Goal: Use online tool/utility: Use online tool/utility

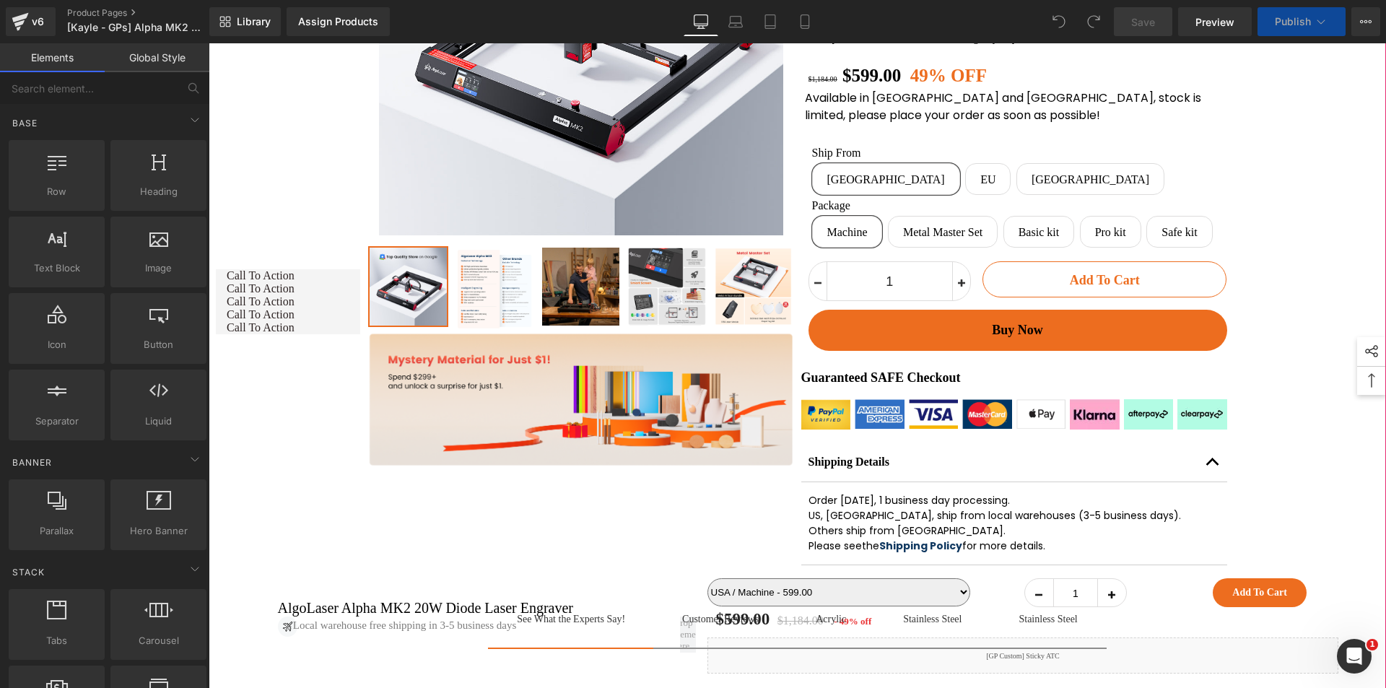
scroll to position [650, 0]
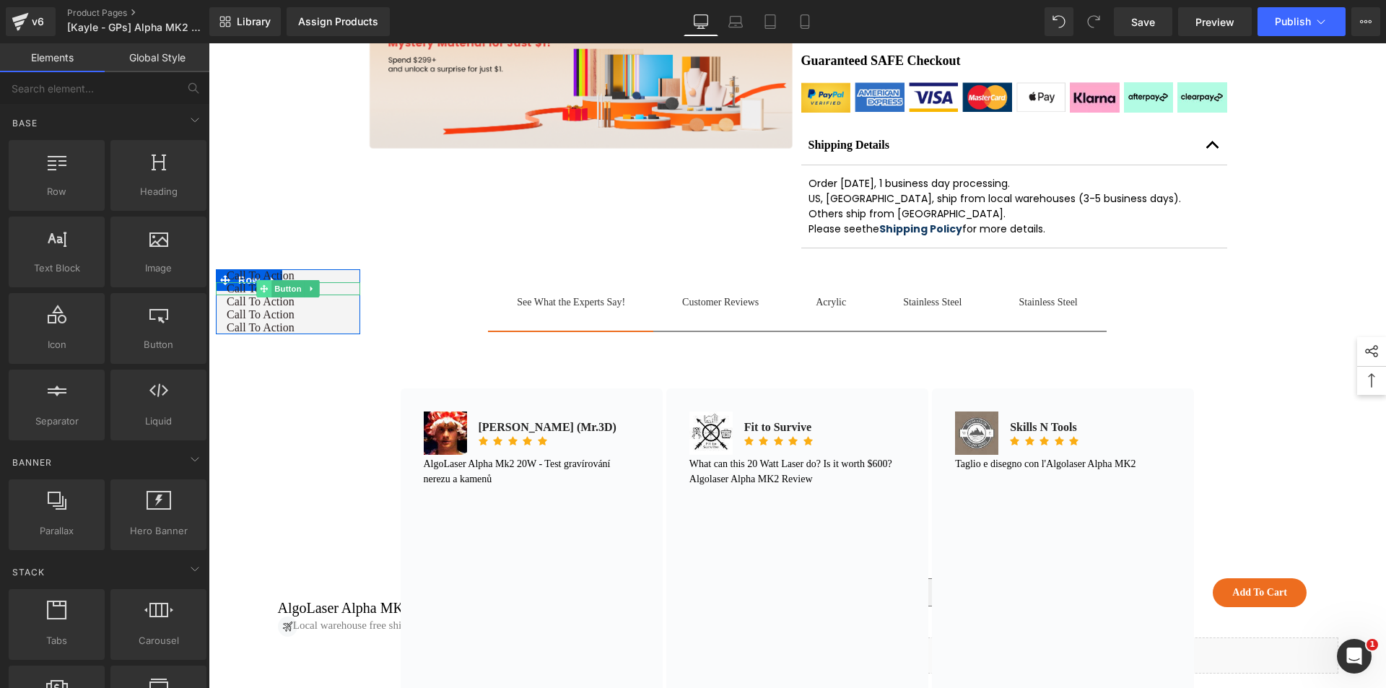
click at [261, 281] on span at bounding box center [263, 288] width 15 height 17
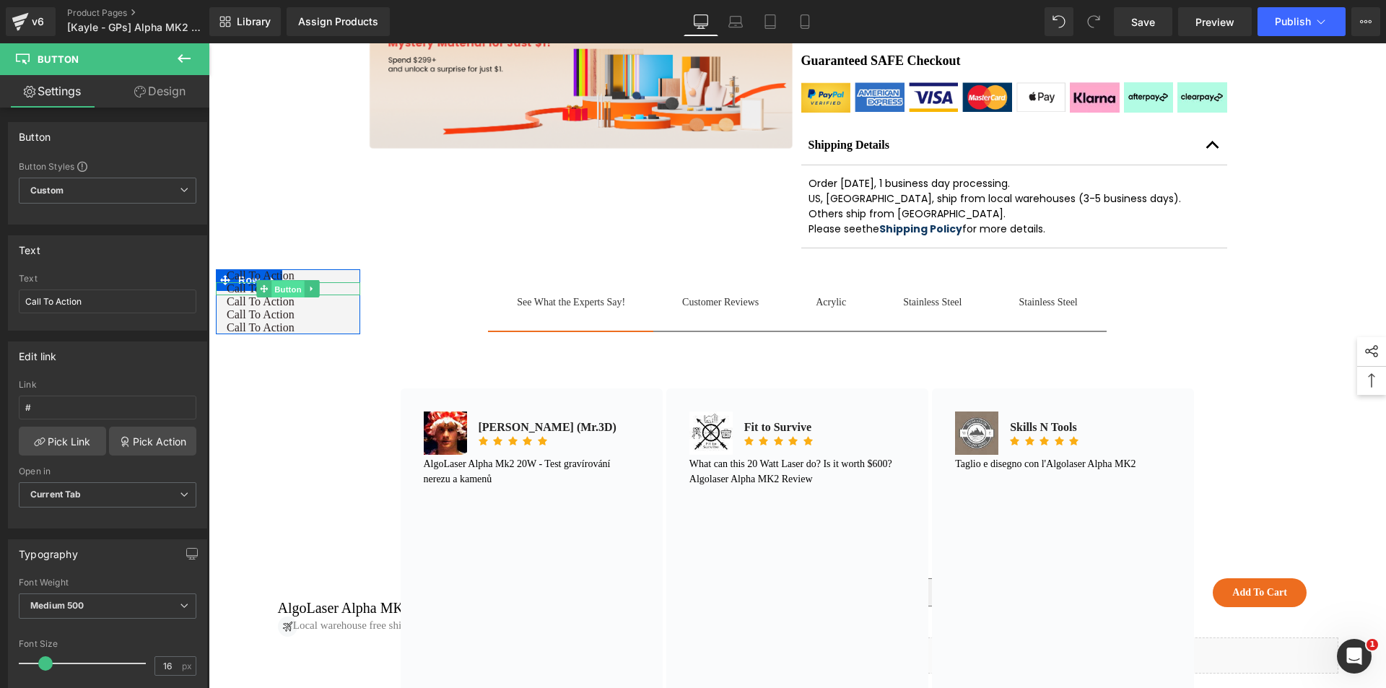
click at [283, 287] on span "Button" at bounding box center [287, 288] width 33 height 17
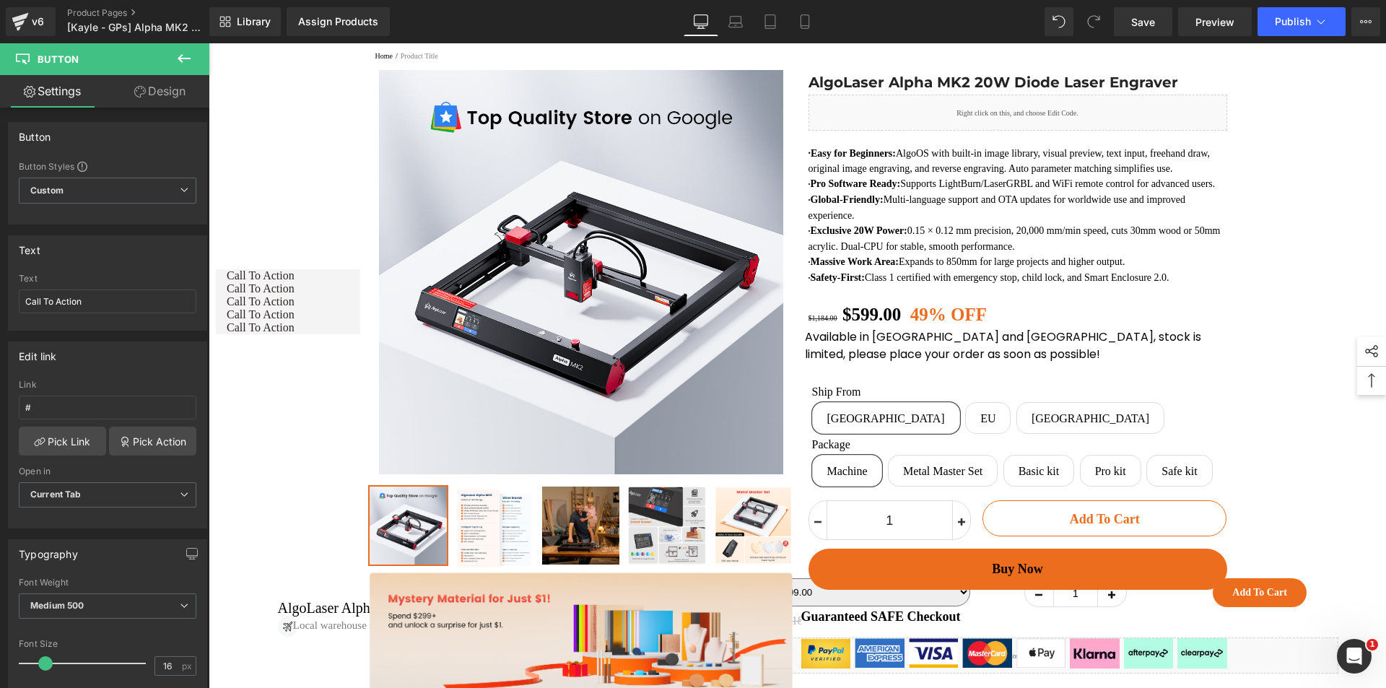
scroll to position [0, 0]
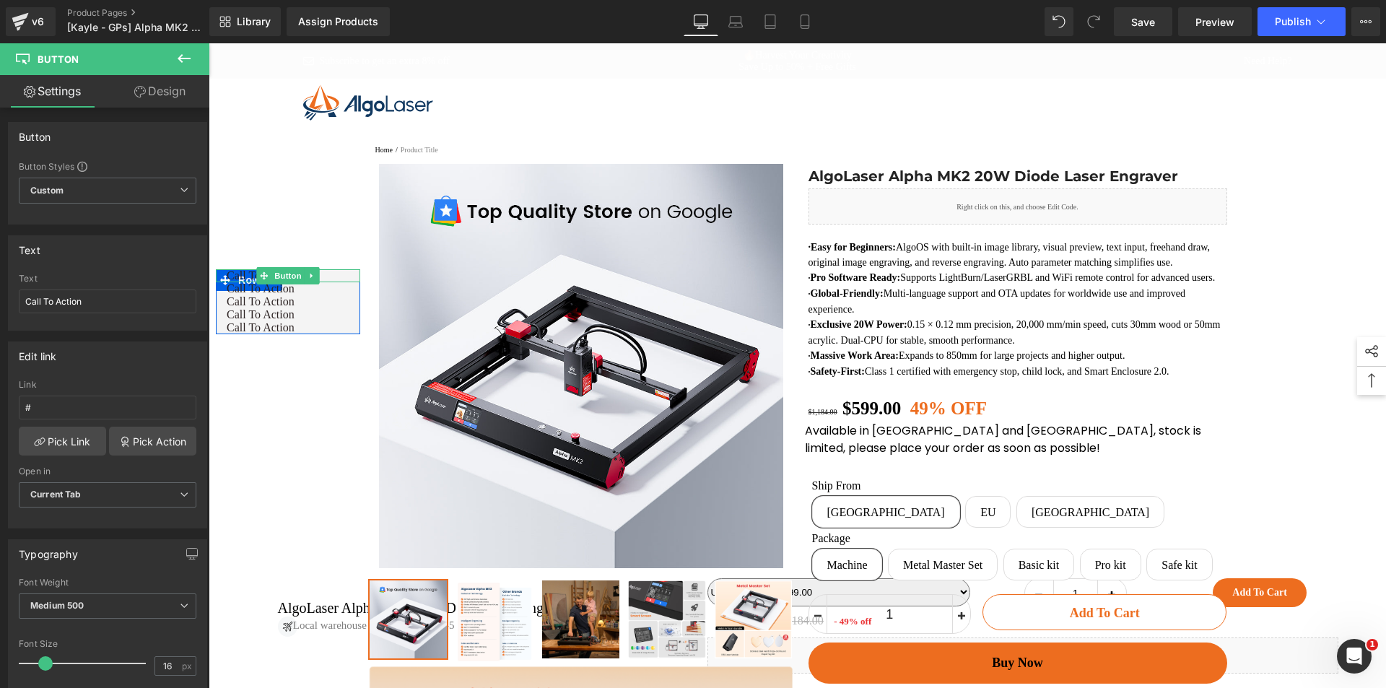
click at [245, 275] on span "Call To Action" at bounding box center [261, 275] width 68 height 13
click at [250, 281] on div at bounding box center [288, 281] width 144 height 4
click at [247, 281] on div at bounding box center [288, 281] width 144 height 4
click at [245, 281] on div at bounding box center [288, 281] width 144 height 4
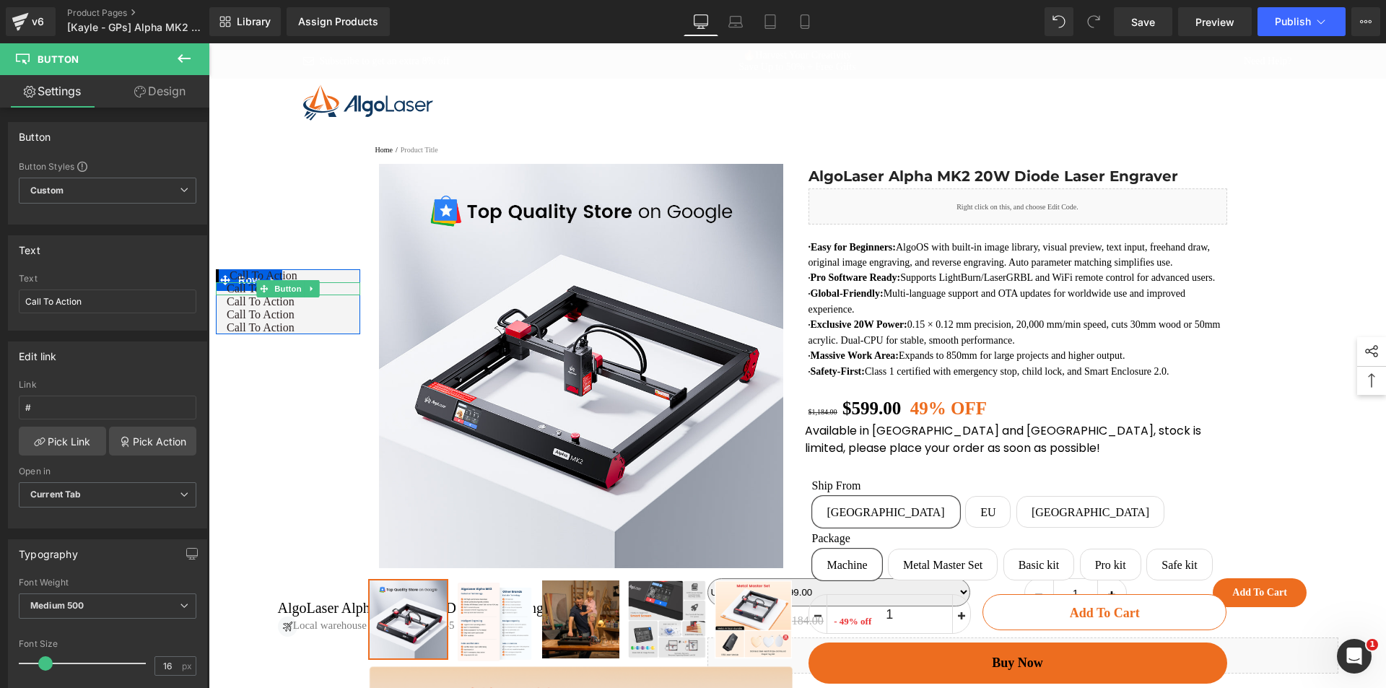
click at [245, 282] on div at bounding box center [288, 284] width 144 height 4
click at [245, 280] on div "Call To Action Button" at bounding box center [288, 275] width 144 height 13
click at [248, 282] on div at bounding box center [288, 282] width 144 height 1
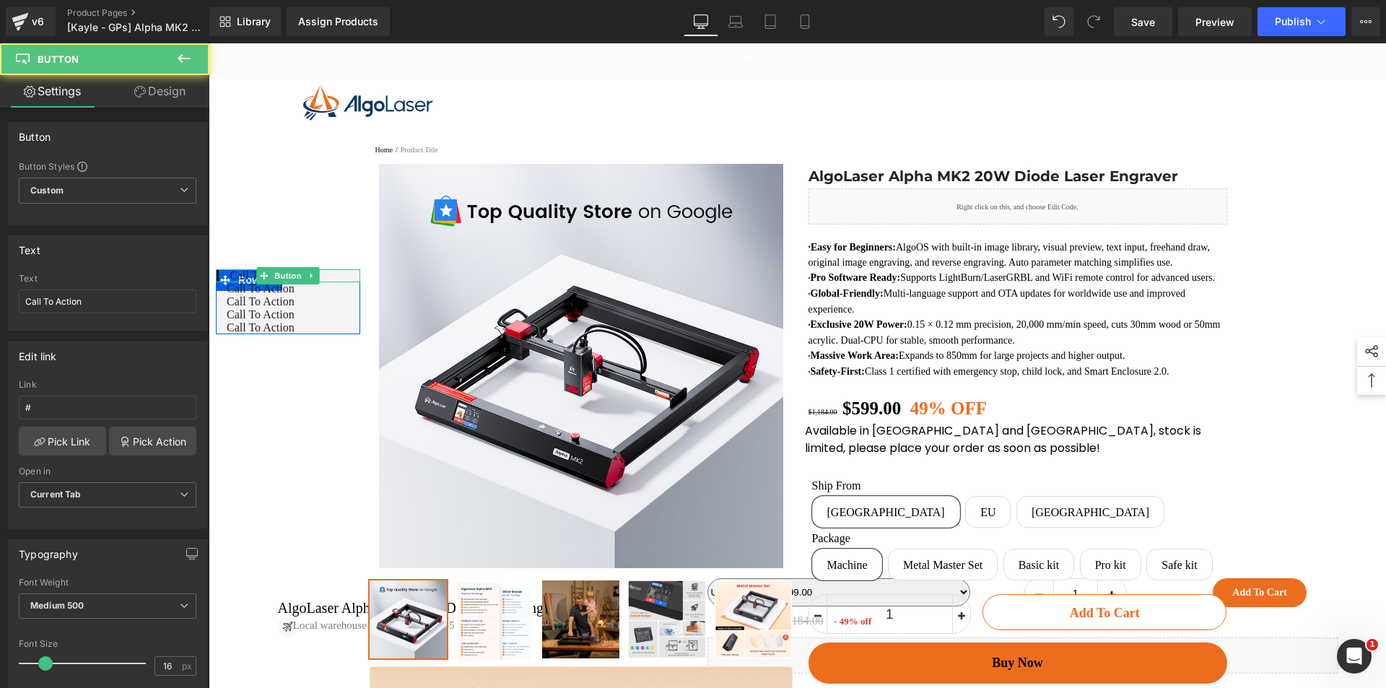
click at [248, 281] on div at bounding box center [288, 281] width 144 height 4
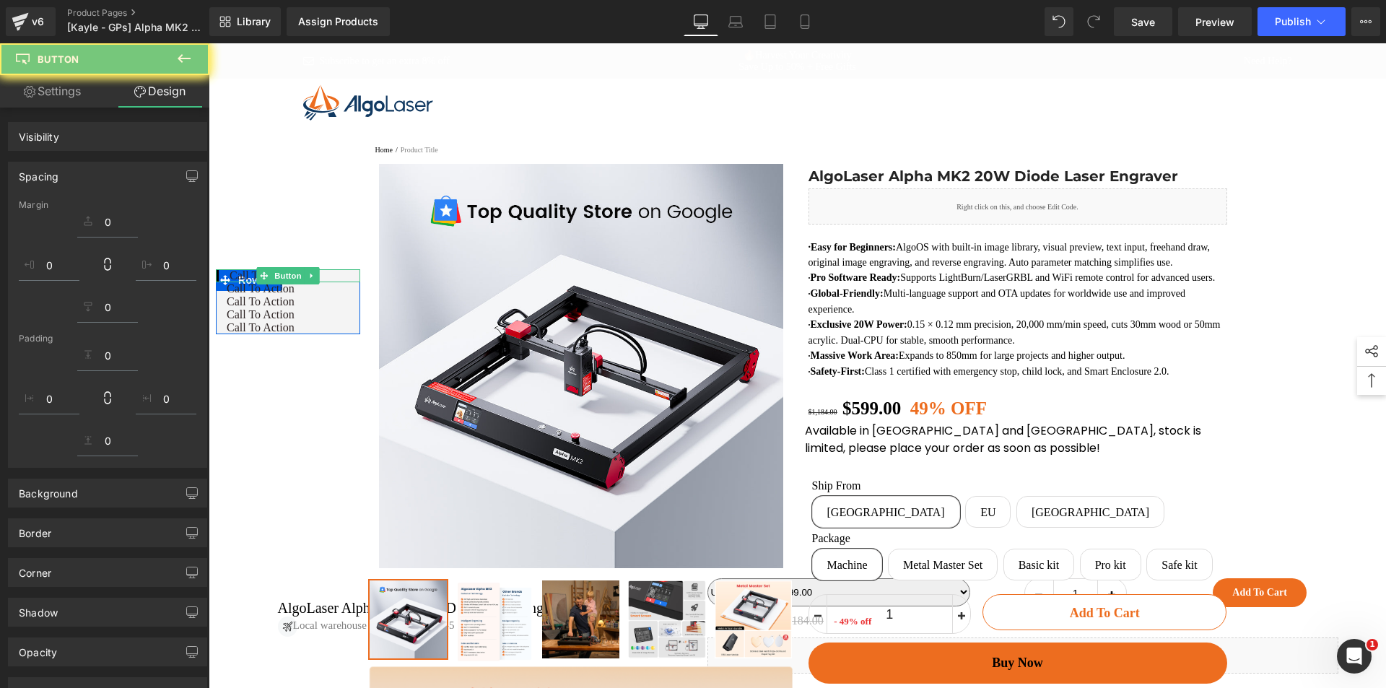
click at [248, 281] on div at bounding box center [288, 281] width 144 height 1
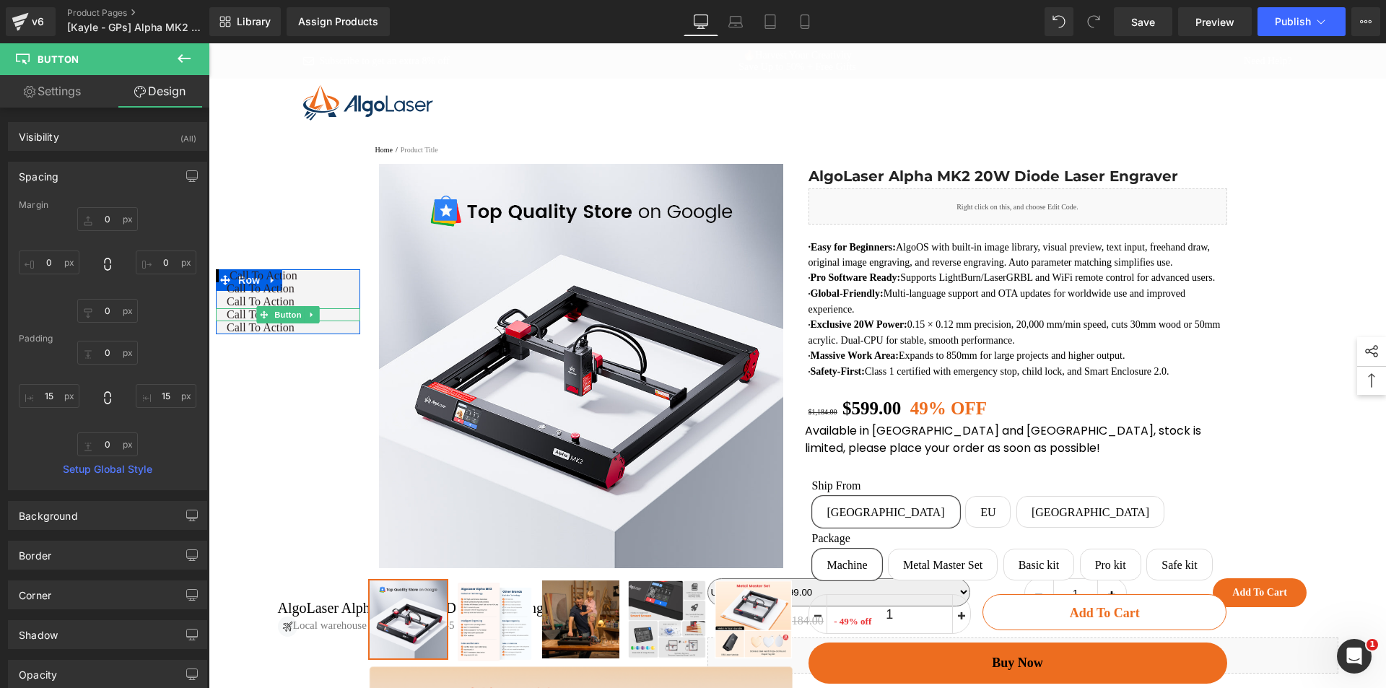
click at [252, 315] on span "Call To Action" at bounding box center [261, 314] width 68 height 13
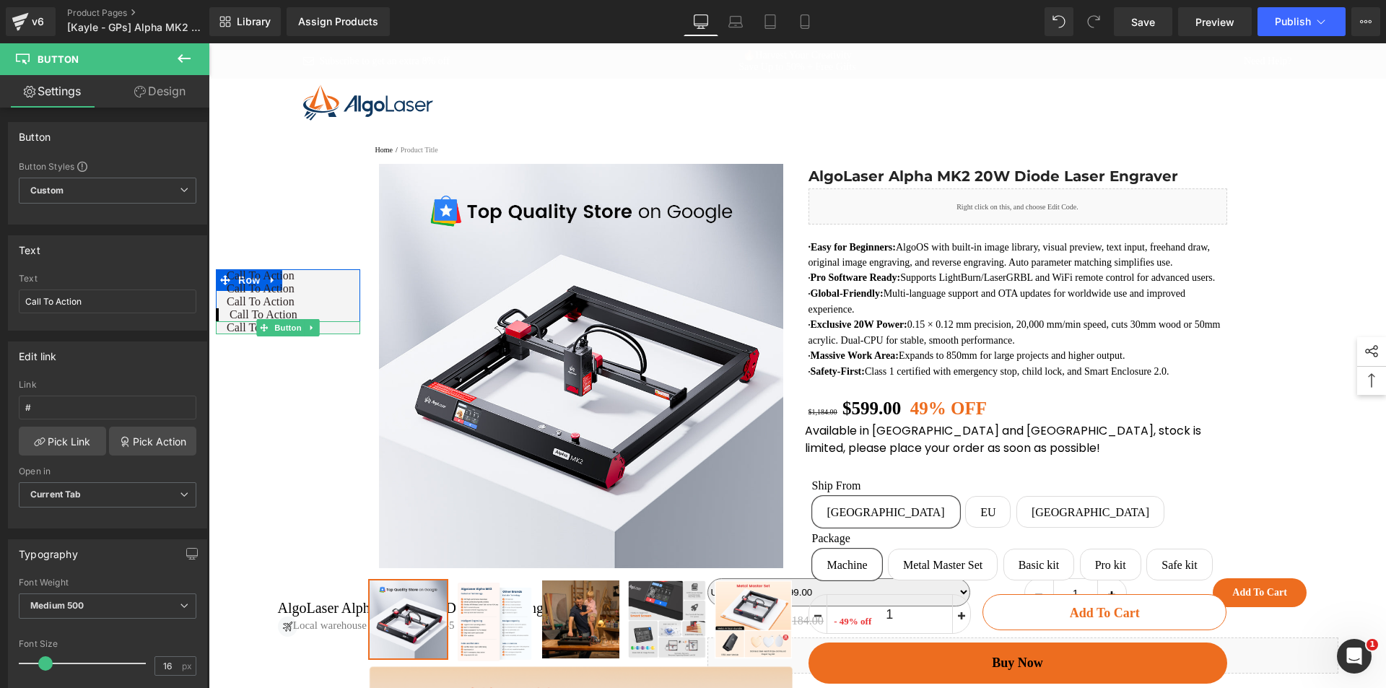
click at [335, 326] on link "Call To Action" at bounding box center [288, 327] width 144 height 13
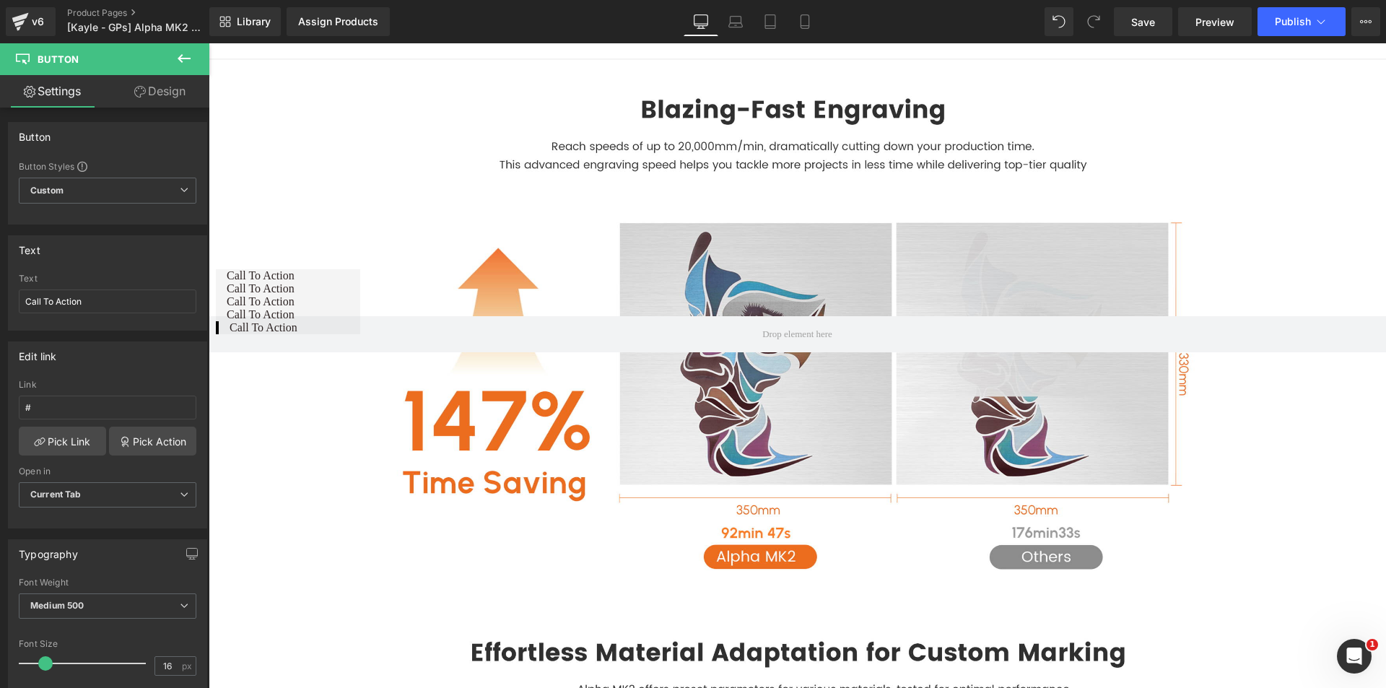
scroll to position [4547, 0]
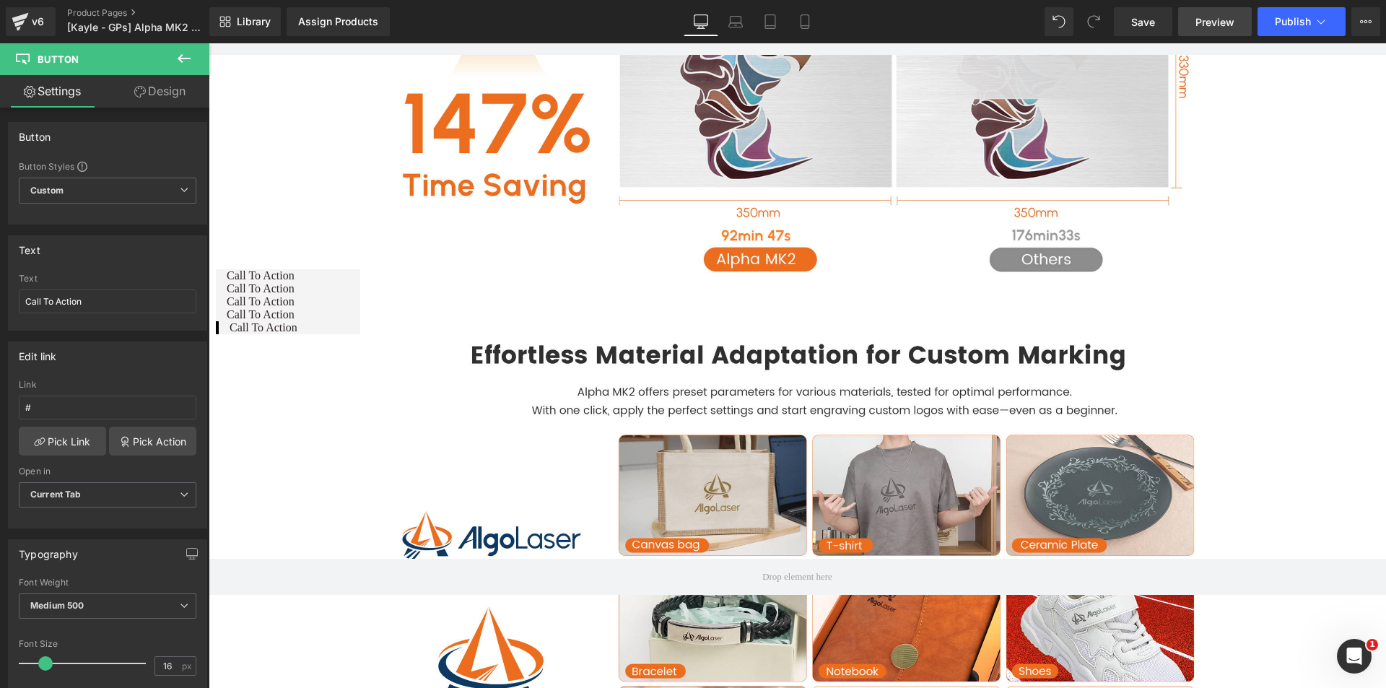
click at [1198, 27] on span "Preview" at bounding box center [1214, 21] width 39 height 15
click at [285, 302] on span "Button" at bounding box center [287, 301] width 33 height 17
click at [270, 305] on span at bounding box center [263, 301] width 15 height 17
click at [308, 300] on icon at bounding box center [312, 301] width 8 height 9
click at [245, 302] on div "Call To Action Button" at bounding box center [288, 301] width 144 height 13
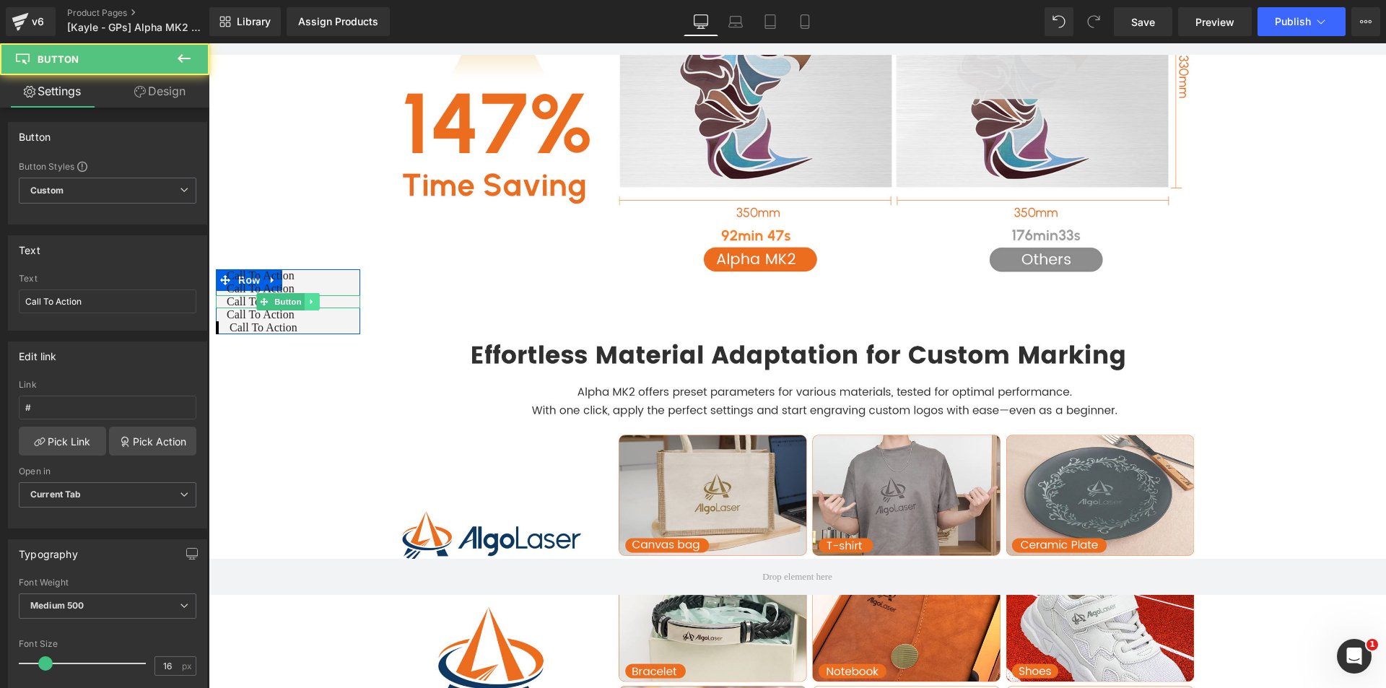
click at [312, 301] on icon at bounding box center [311, 301] width 2 height 5
click at [337, 300] on icon at bounding box center [335, 301] width 8 height 9
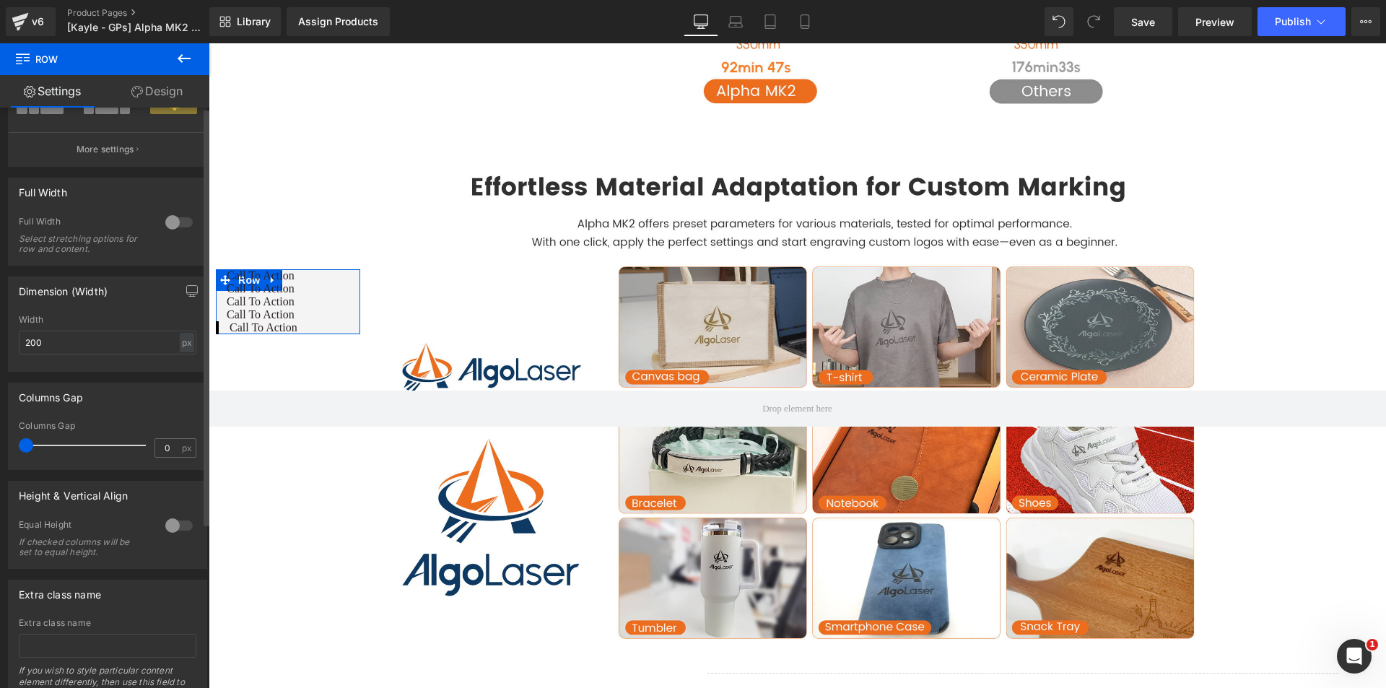
scroll to position [0, 0]
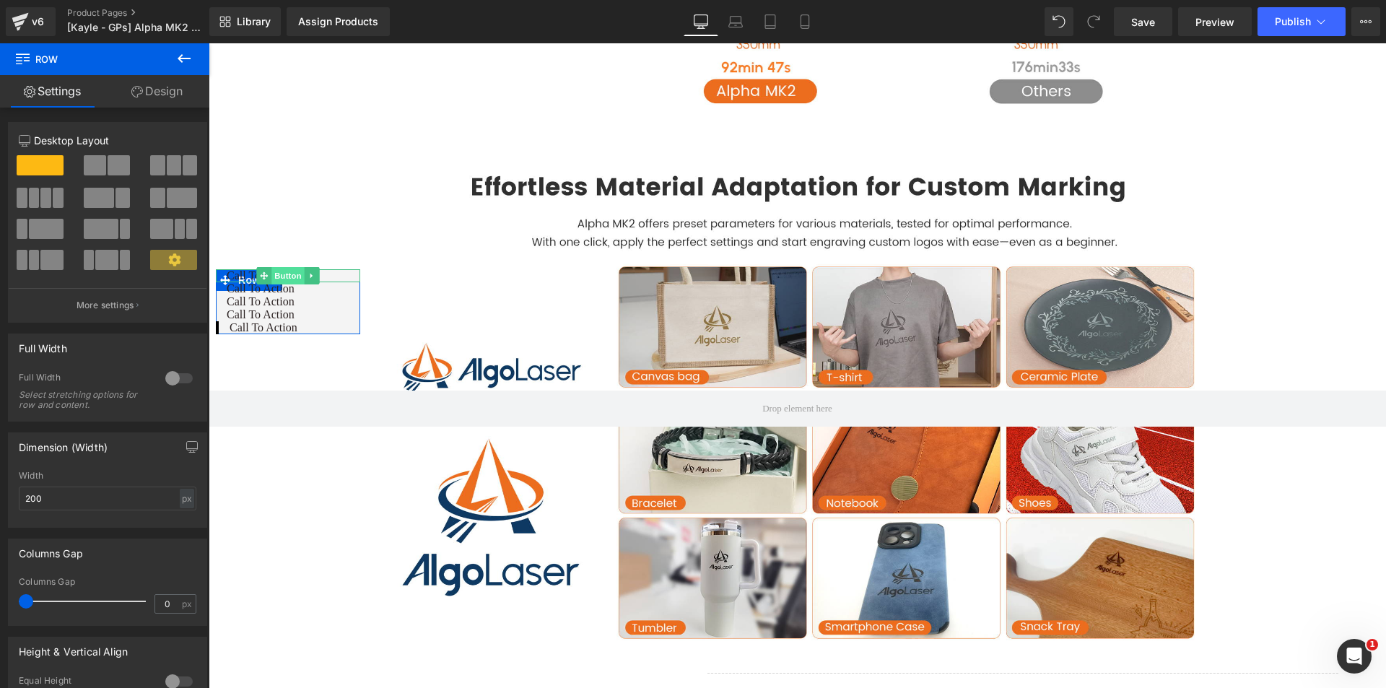
click at [283, 274] on span "Button" at bounding box center [287, 275] width 33 height 17
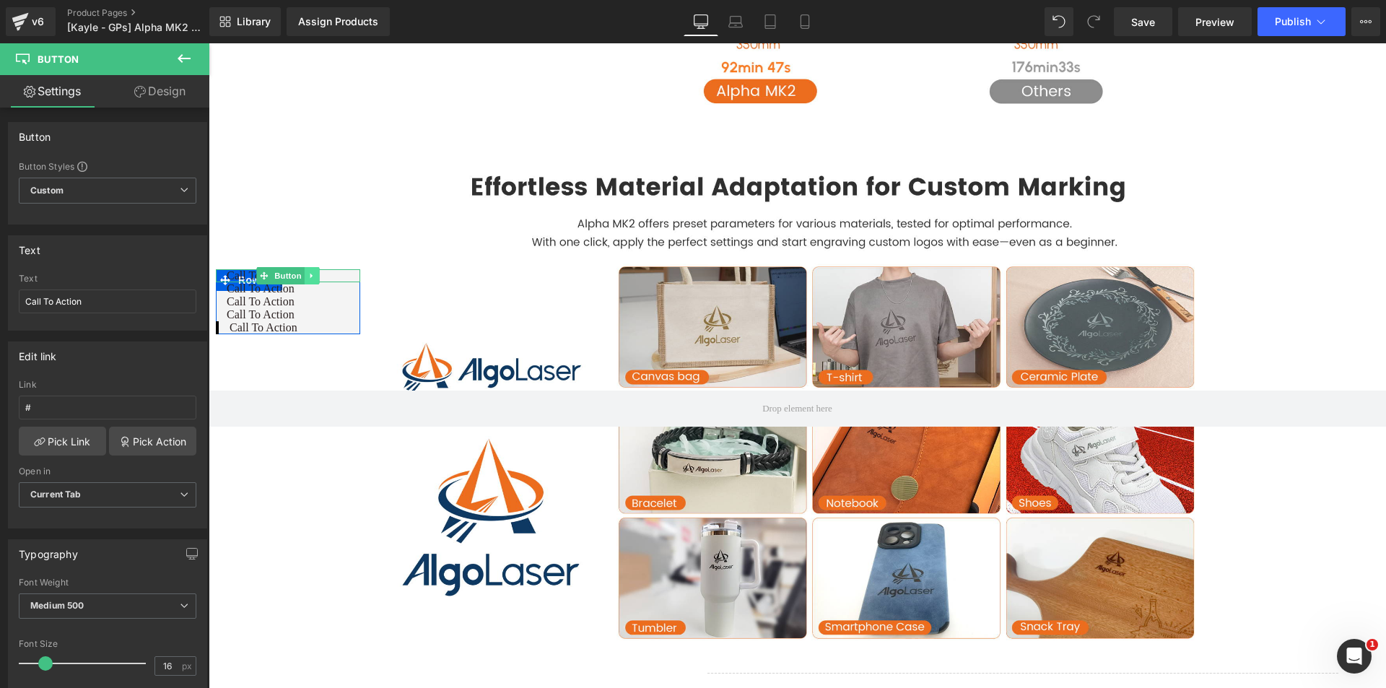
click at [309, 274] on icon at bounding box center [312, 275] width 8 height 9
click at [333, 274] on icon at bounding box center [335, 275] width 8 height 9
click at [314, 276] on icon at bounding box center [312, 275] width 8 height 9
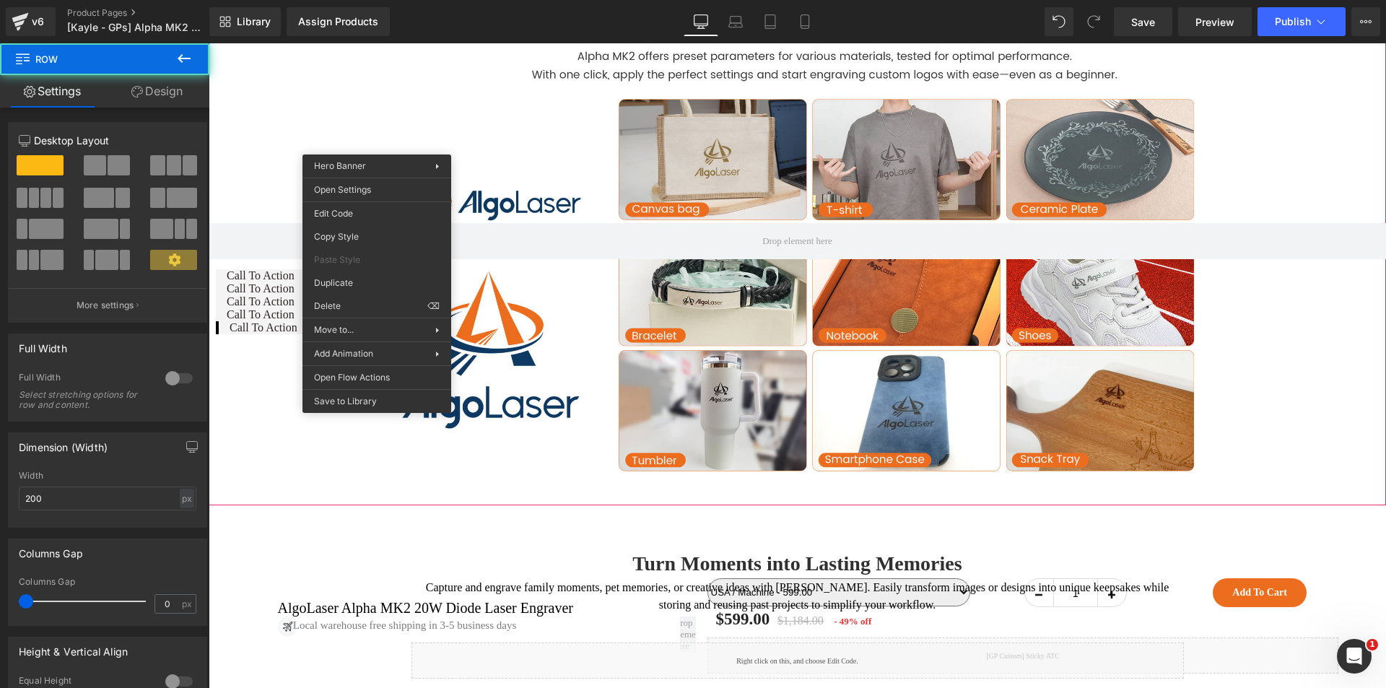
scroll to position [4884, 0]
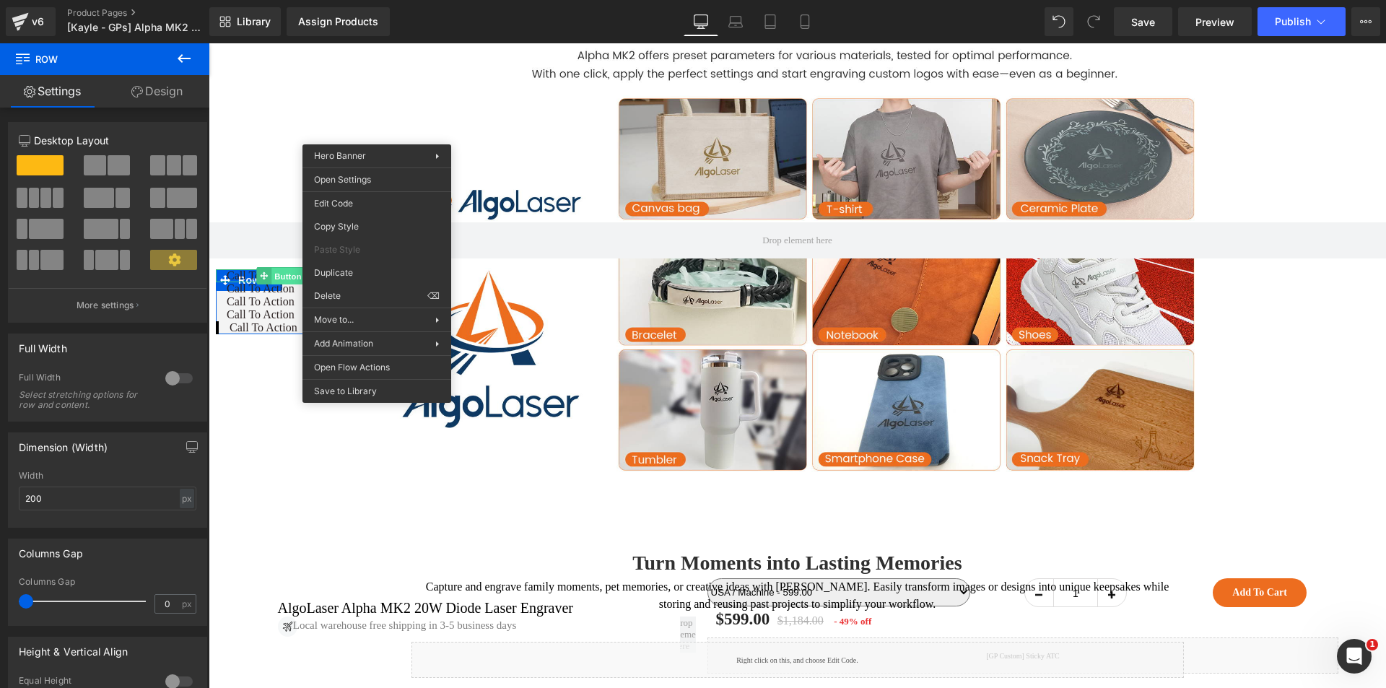
click at [263, 274] on link "Button" at bounding box center [280, 275] width 48 height 17
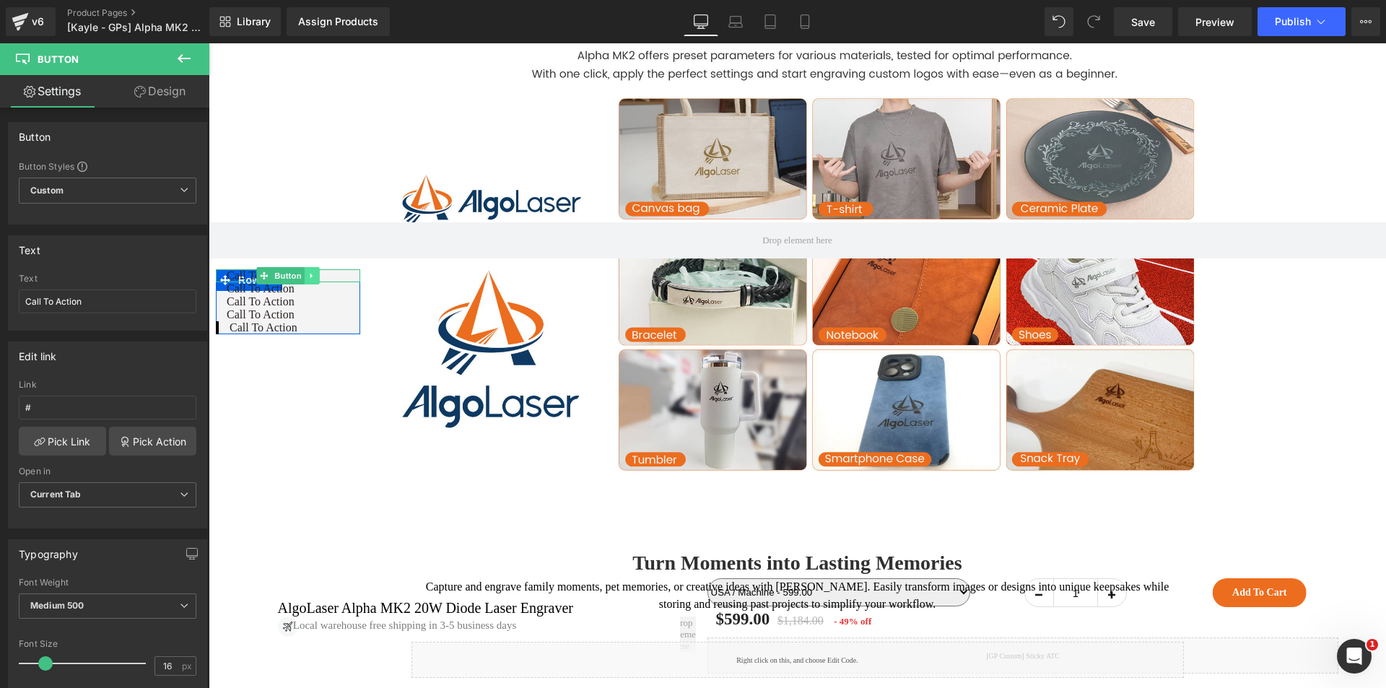
click at [317, 276] on link at bounding box center [312, 275] width 15 height 17
click at [341, 276] on link at bounding box center [334, 275] width 15 height 17
click at [310, 275] on icon at bounding box center [312, 275] width 8 height 9
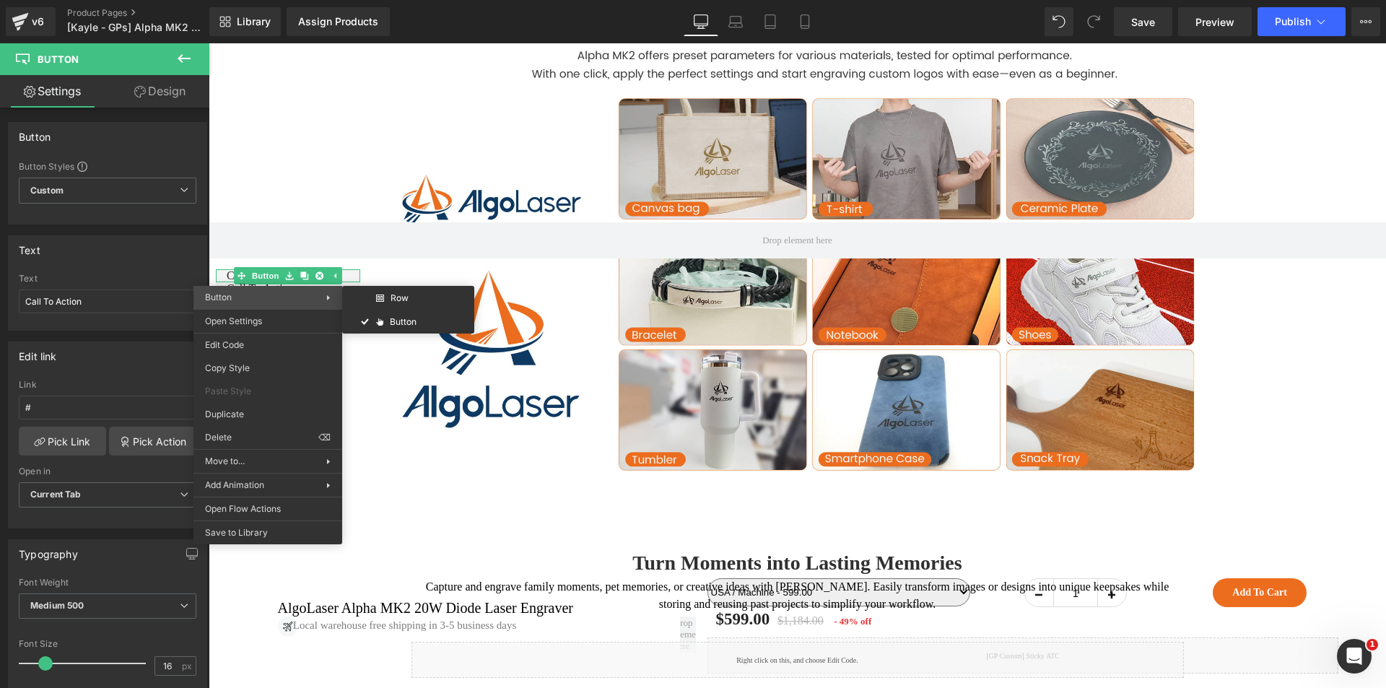
click at [248, 300] on span "Button" at bounding box center [265, 297] width 121 height 13
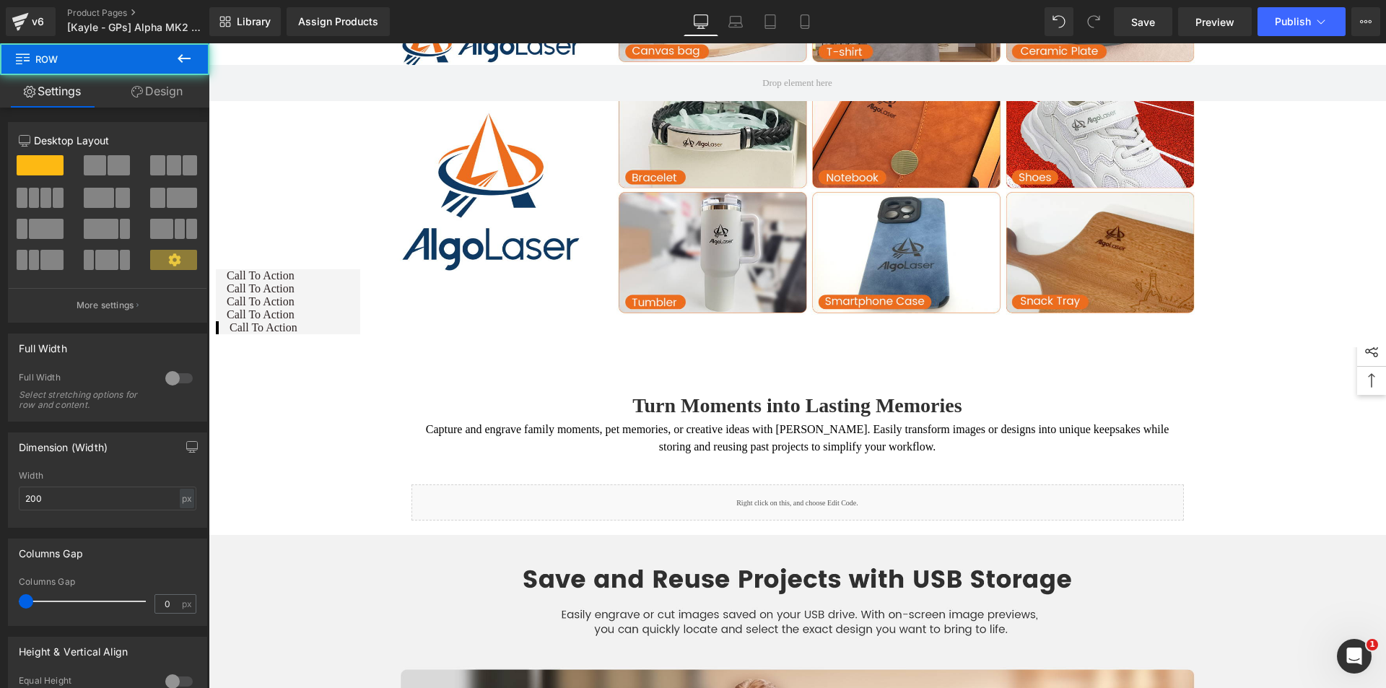
scroll to position [5052, 0]
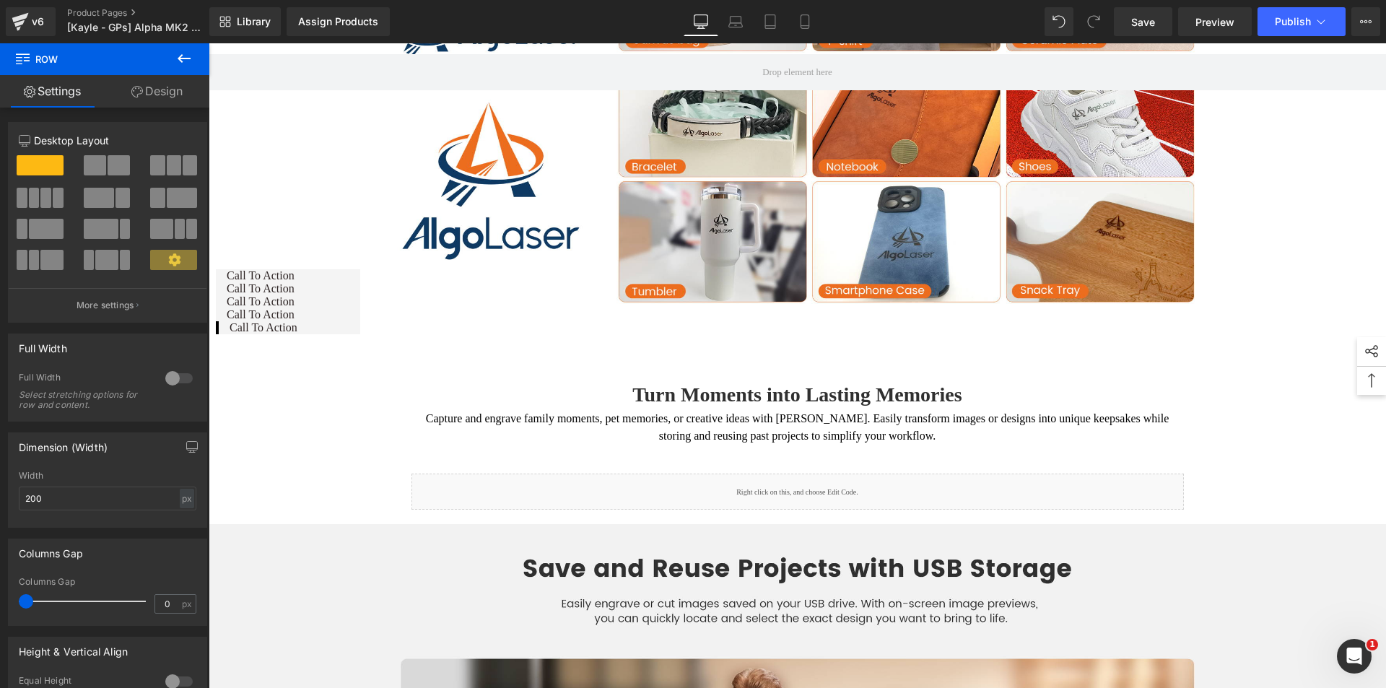
drag, startPoint x: 68, startPoint y: 57, endPoint x: 19, endPoint y: 48, distance: 50.0
click at [19, 48] on span "Row" at bounding box center [86, 59] width 144 height 32
drag, startPoint x: 58, startPoint y: 92, endPoint x: 38, endPoint y: 334, distance: 242.6
click at [38, 334] on div "12 12 12 Column Size Customizer 12 Desktop Layout Laptop Layout Tablet Layout M…" at bounding box center [108, 492] width 216 height 769
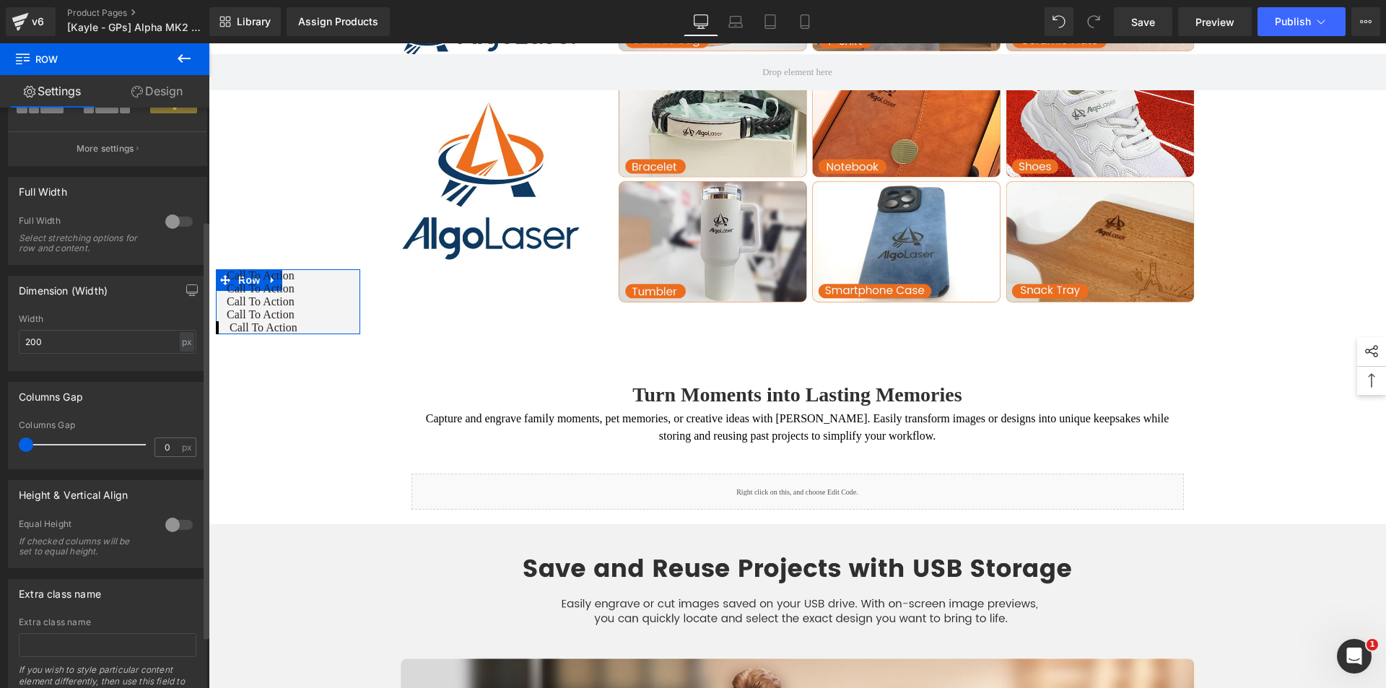
scroll to position [230, 0]
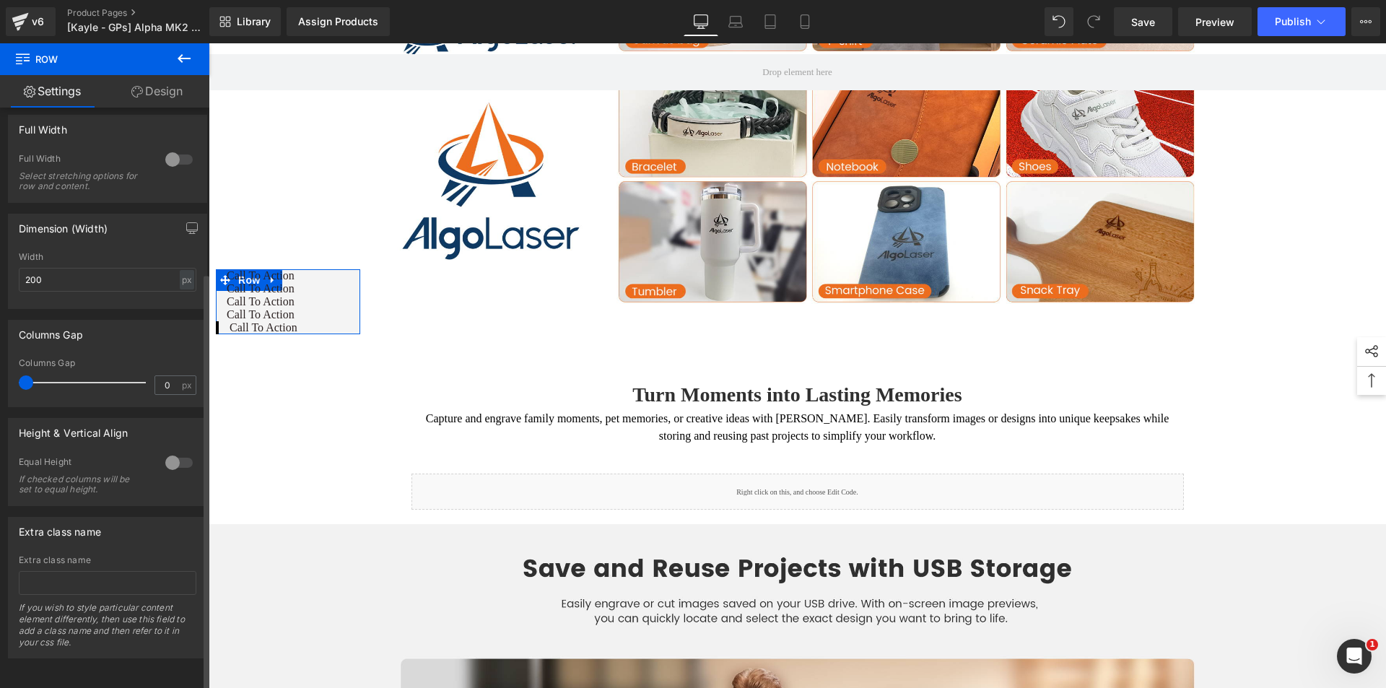
drag, startPoint x: 80, startPoint y: 380, endPoint x: 67, endPoint y: 434, distance: 55.7
click at [67, 434] on div "Height & Vertical Align" at bounding box center [108, 432] width 198 height 27
drag, startPoint x: 53, startPoint y: 473, endPoint x: 95, endPoint y: 553, distance: 89.8
click at [94, 555] on div "Extra class name" at bounding box center [108, 560] width 178 height 10
click at [136, 86] on icon at bounding box center [137, 92] width 12 height 12
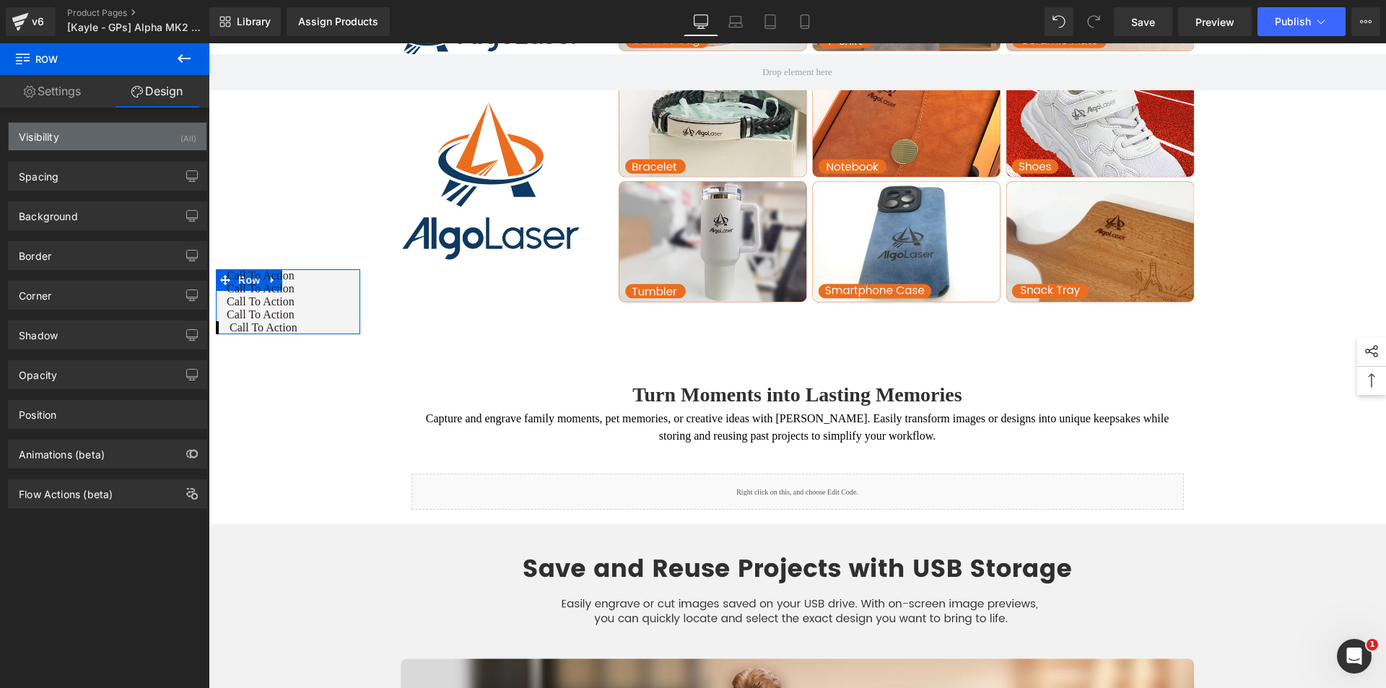
click at [96, 141] on div "Visibility (All)" at bounding box center [108, 136] width 198 height 27
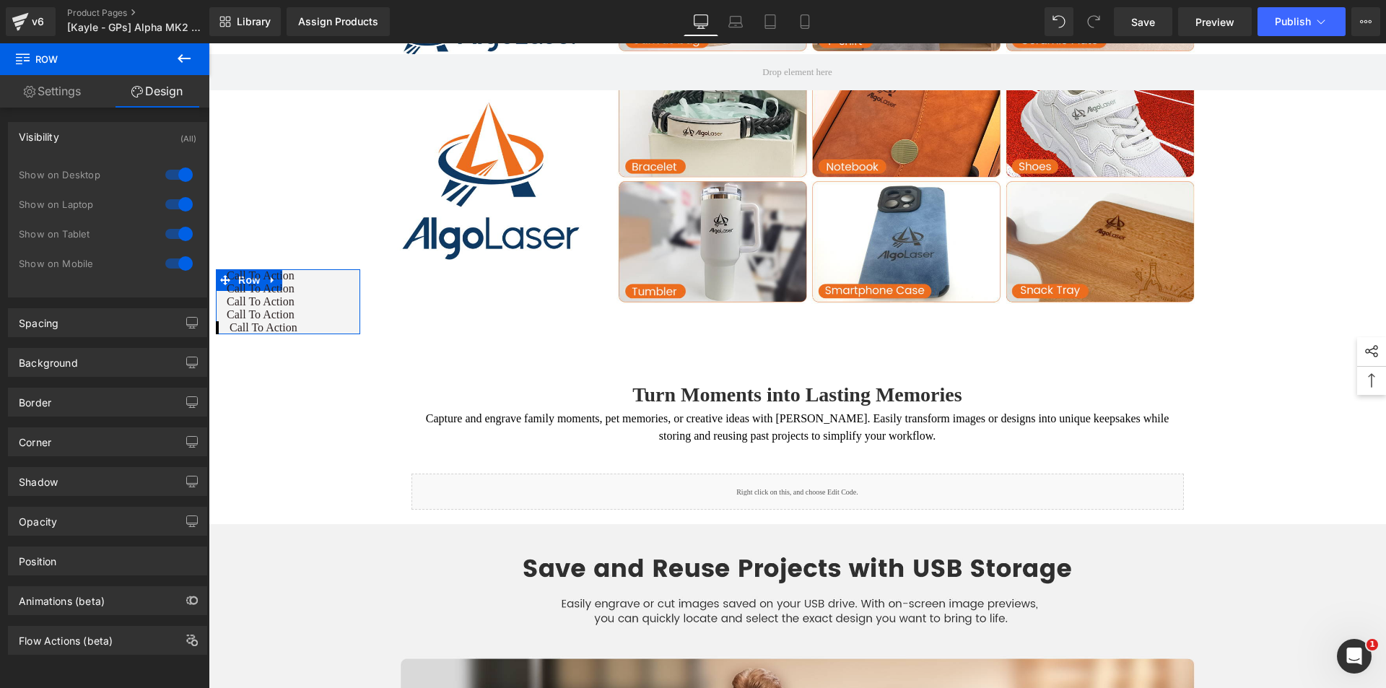
click at [97, 141] on div "Visibility (All)" at bounding box center [108, 136] width 198 height 27
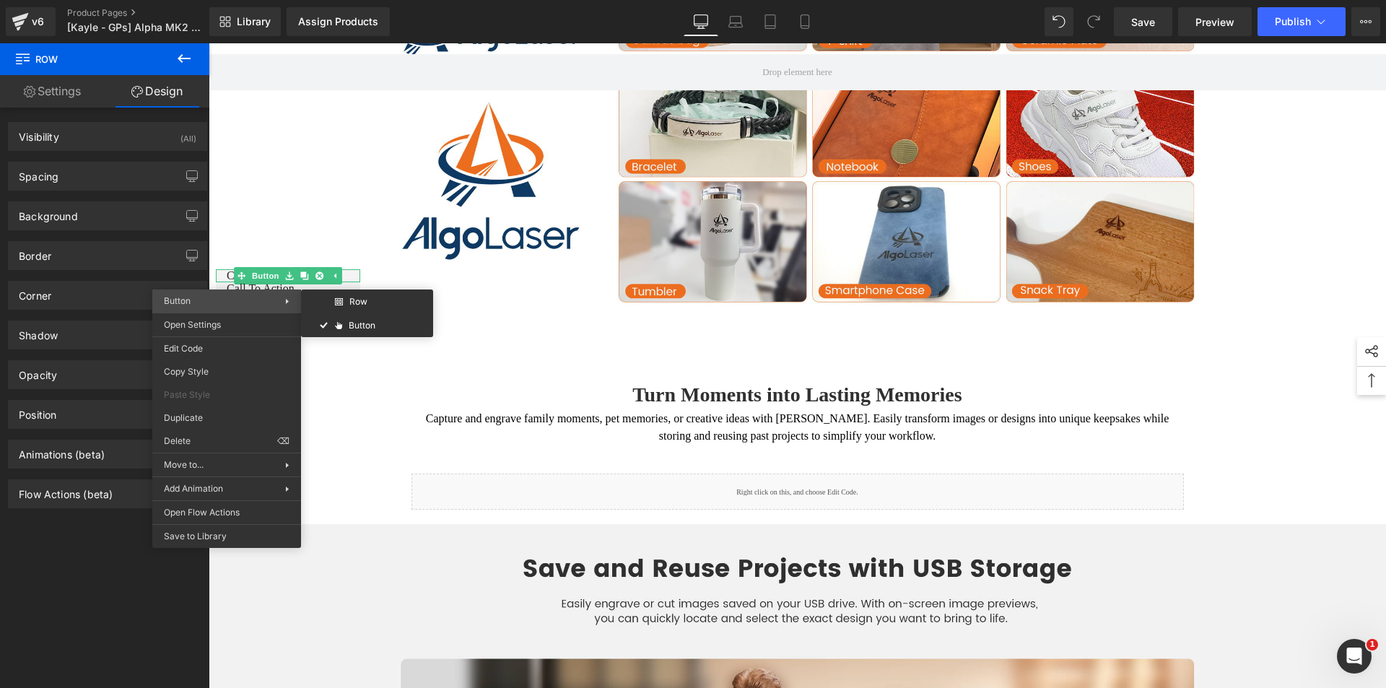
click at [233, 294] on div "Button Row Button" at bounding box center [226, 300] width 149 height 23
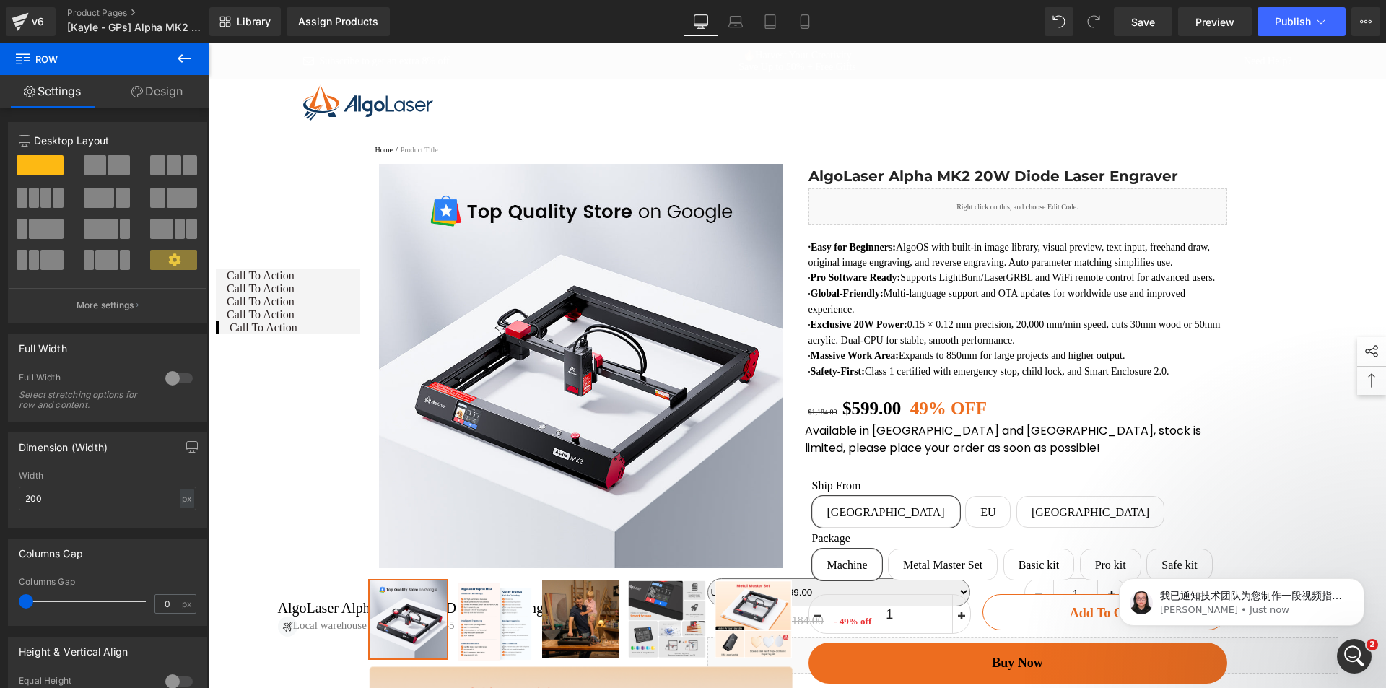
scroll to position [0, 0]
